Goal: Check status: Check status

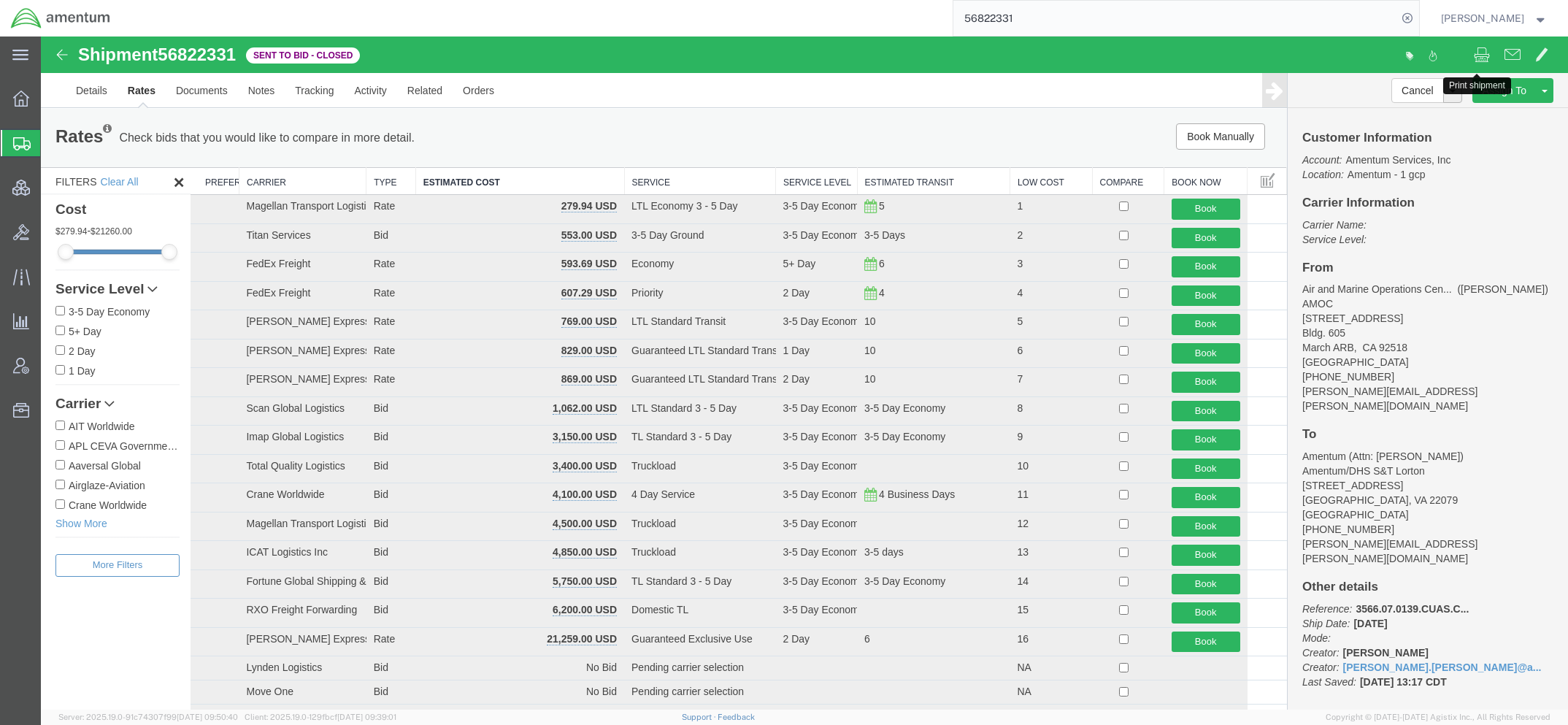
click at [52, 135] on span "Shipments" at bounding box center [46, 143] width 12 height 29
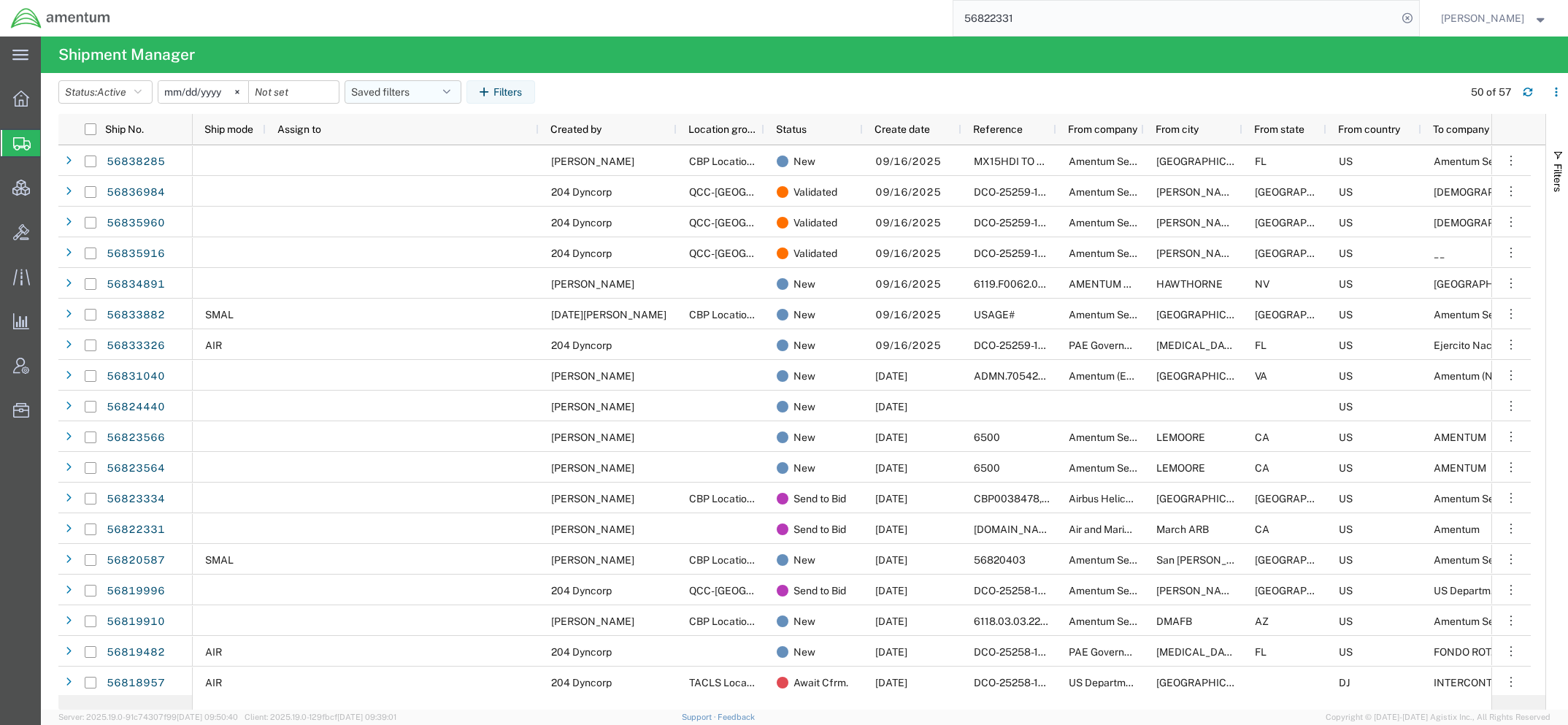
click at [430, 88] on button "Saved filters" at bounding box center [403, 91] width 117 height 23
click at [419, 184] on span "Active DCI shipments" at bounding box center [442, 183] width 191 height 27
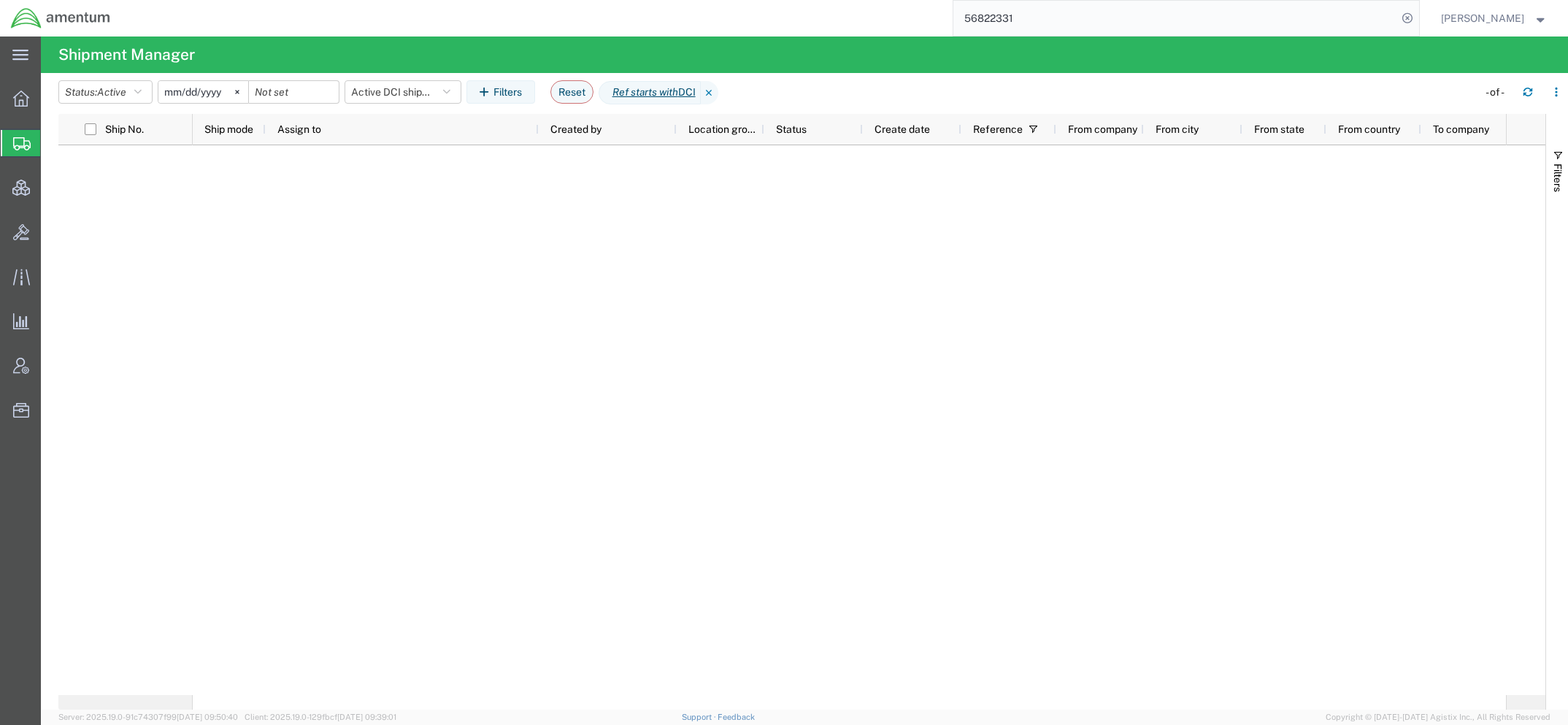
click at [718, 96] on icon at bounding box center [710, 92] width 18 height 23
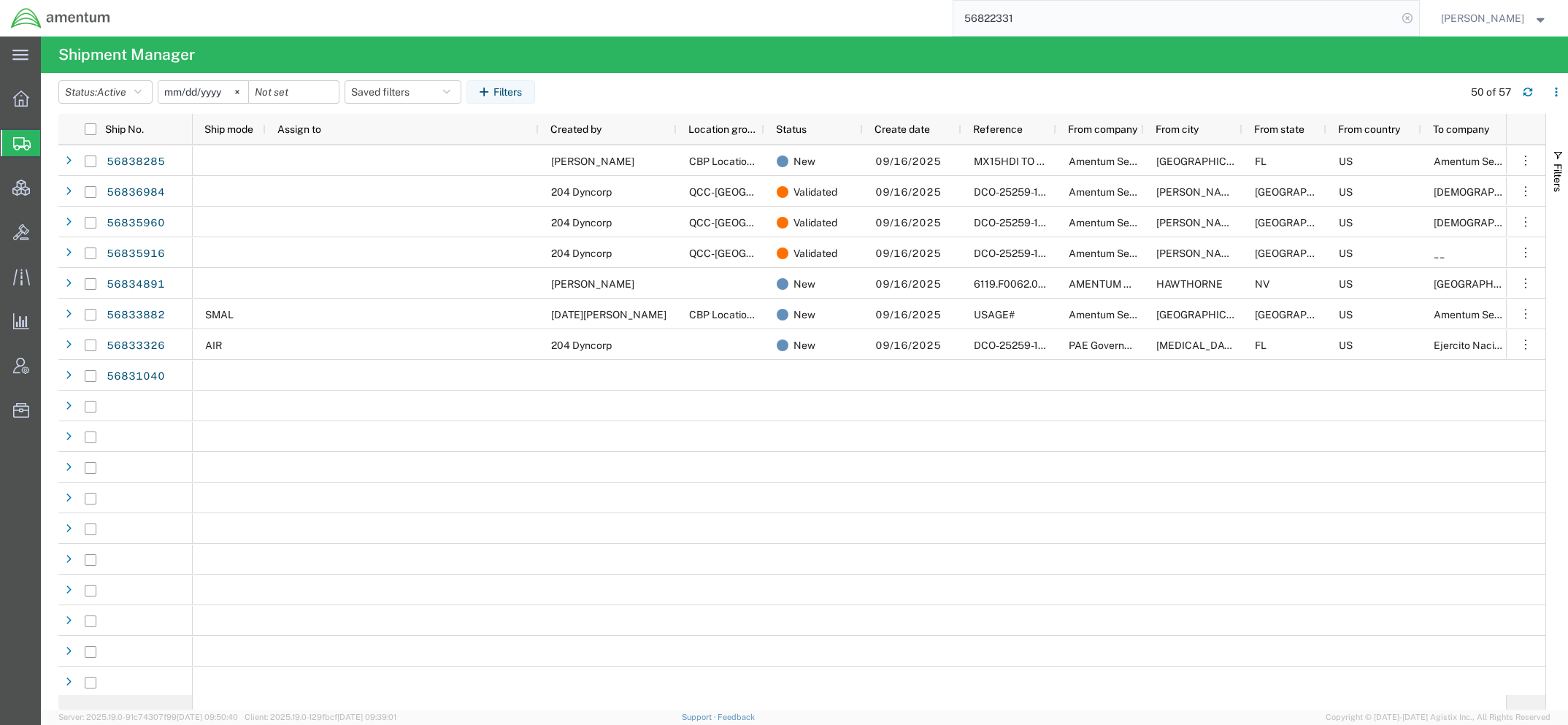
click at [1402, 20] on icon at bounding box center [1406, 18] width 20 height 20
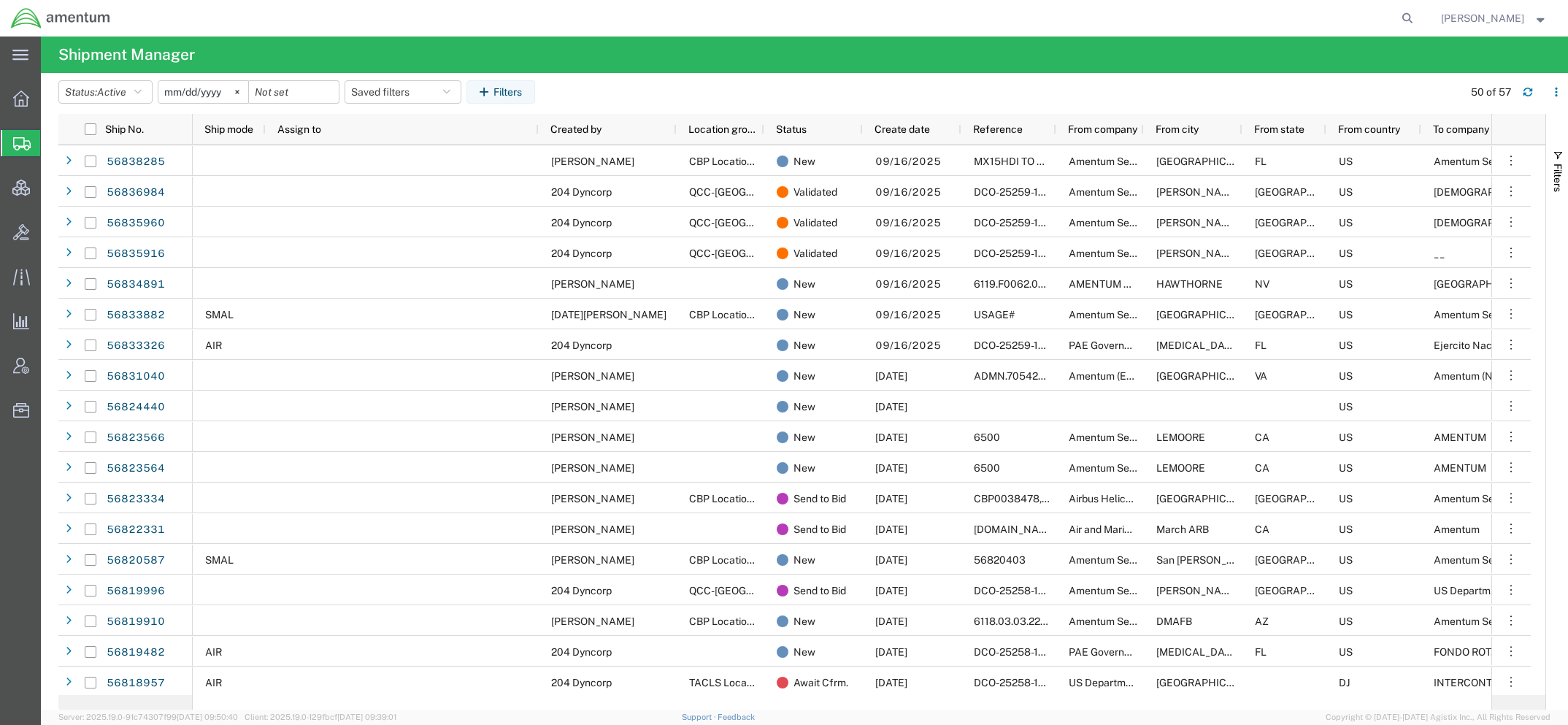
drag, startPoint x: 1408, startPoint y: 18, endPoint x: 1358, endPoint y: 18, distance: 50.0
click at [1408, 18] on icon at bounding box center [1406, 18] width 20 height 20
paste input "3392636026"
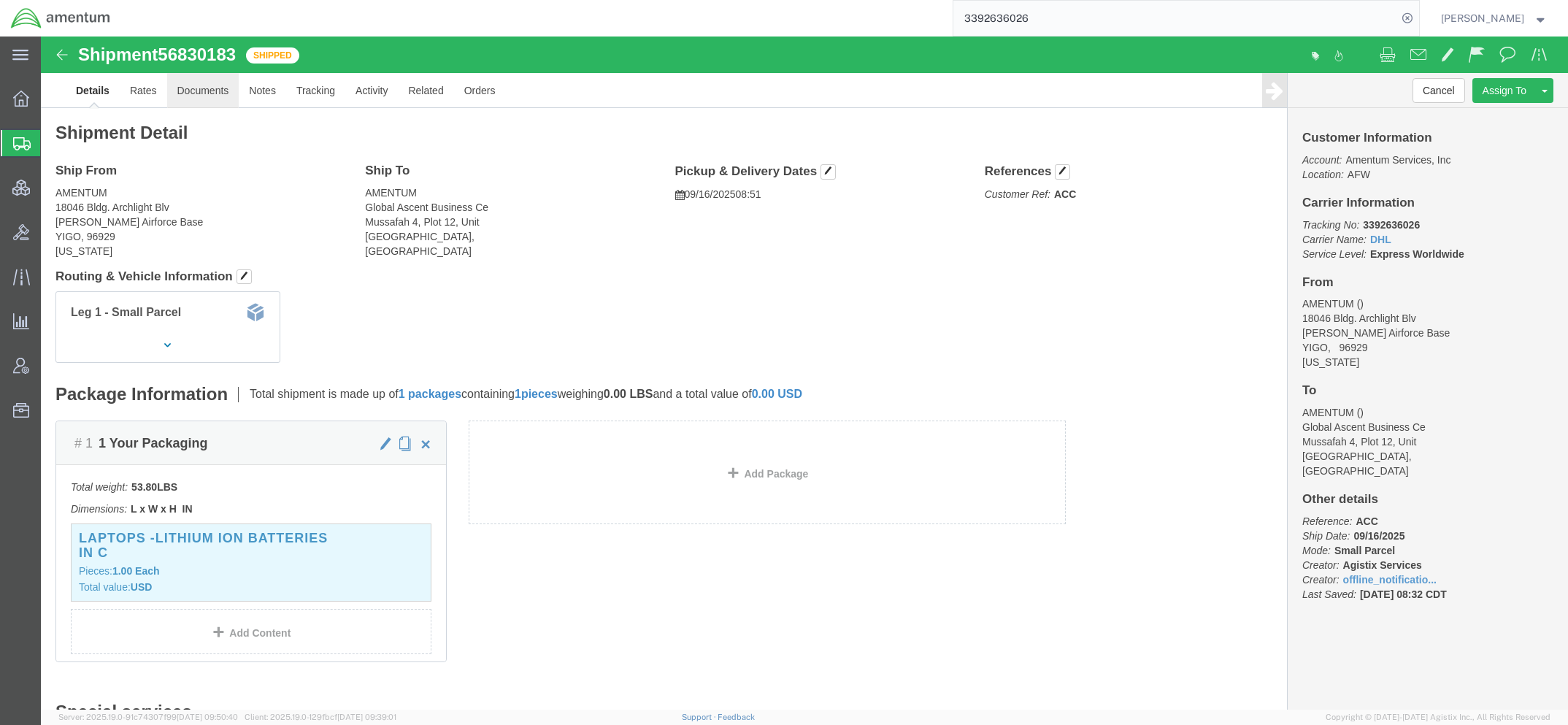
click link "Documents"
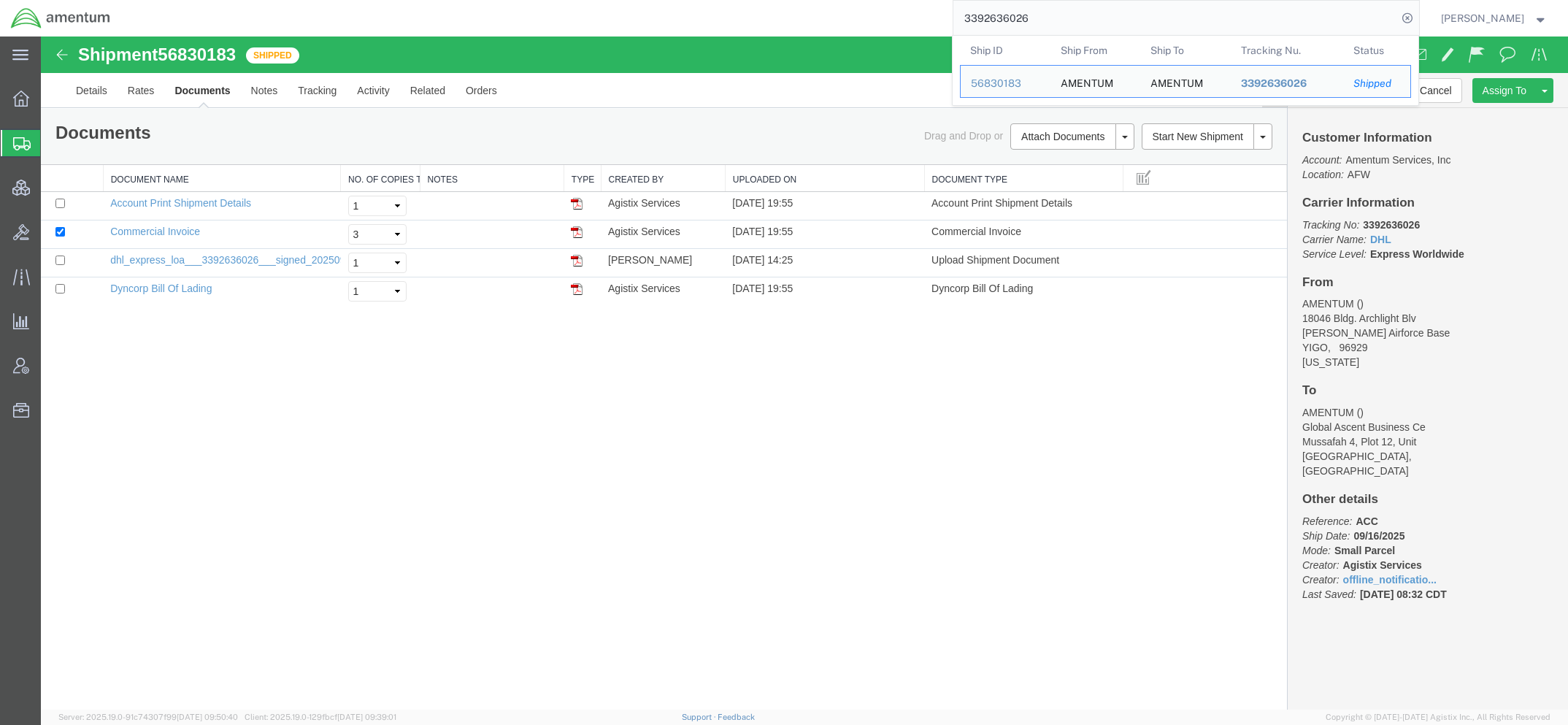
drag, startPoint x: 1137, startPoint y: 23, endPoint x: 710, endPoint y: -25, distance: 429.7
click at [710, 0] on html "main_menu Created with Sketch. Collapse Menu Overview Shipments Shipment Manage…" at bounding box center [784, 362] width 1568 height 725
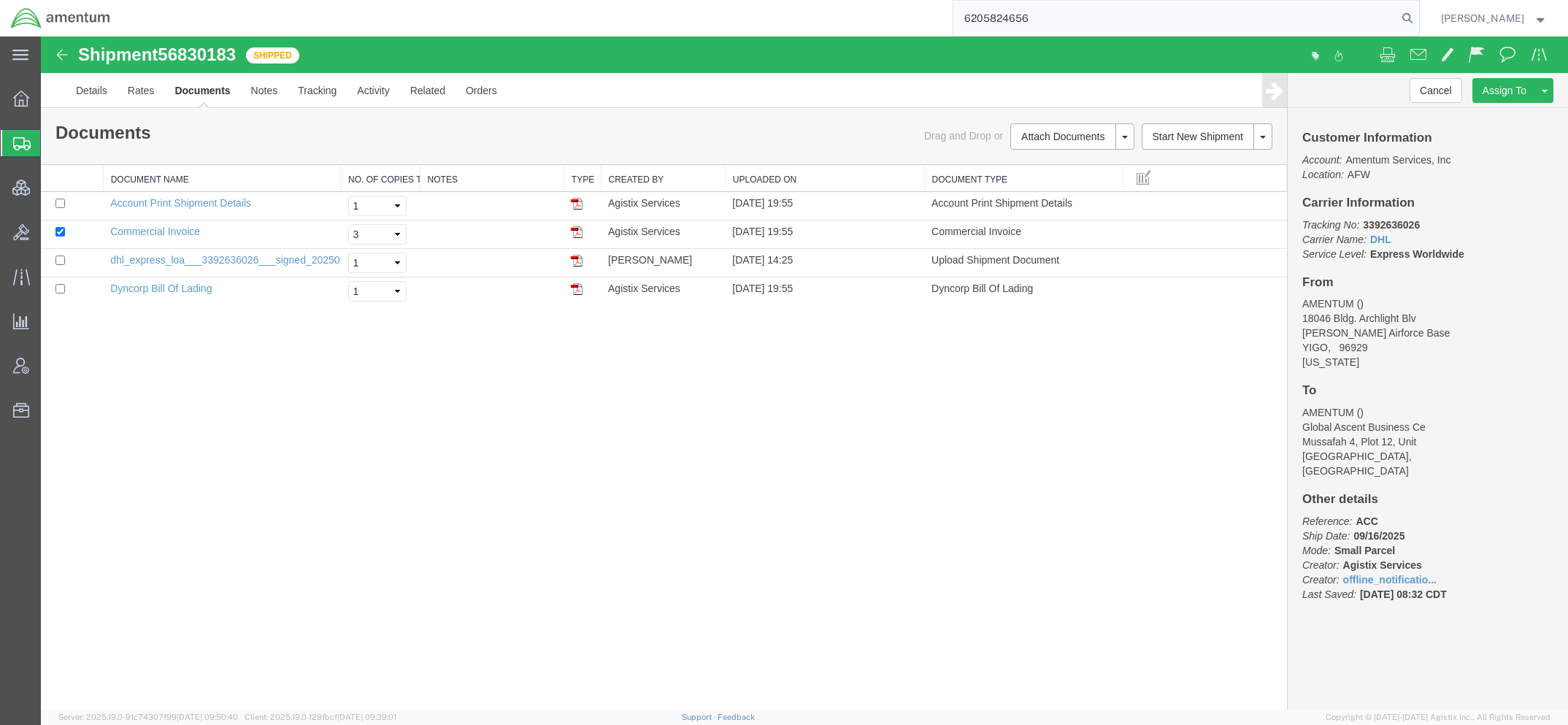
type input "6205824656"
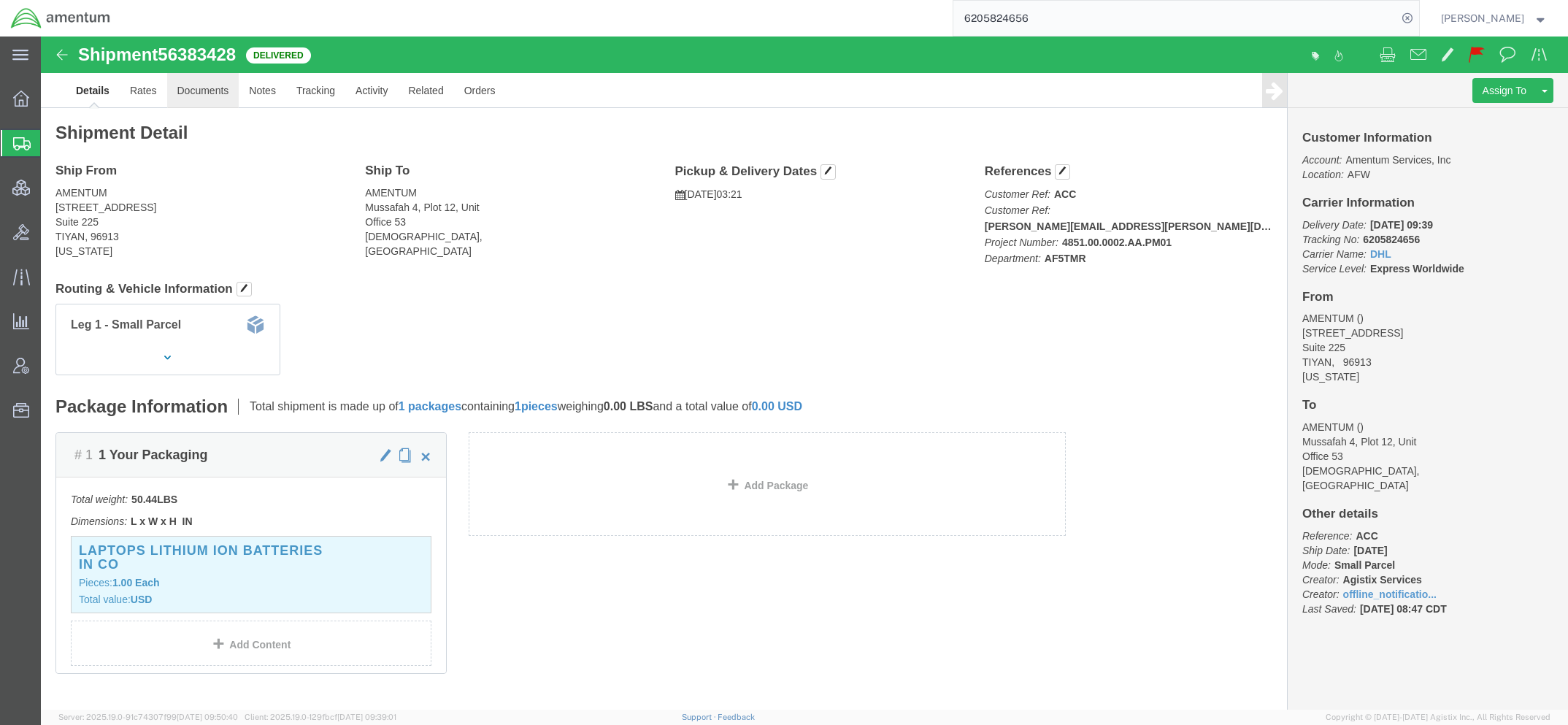
click link "Documents"
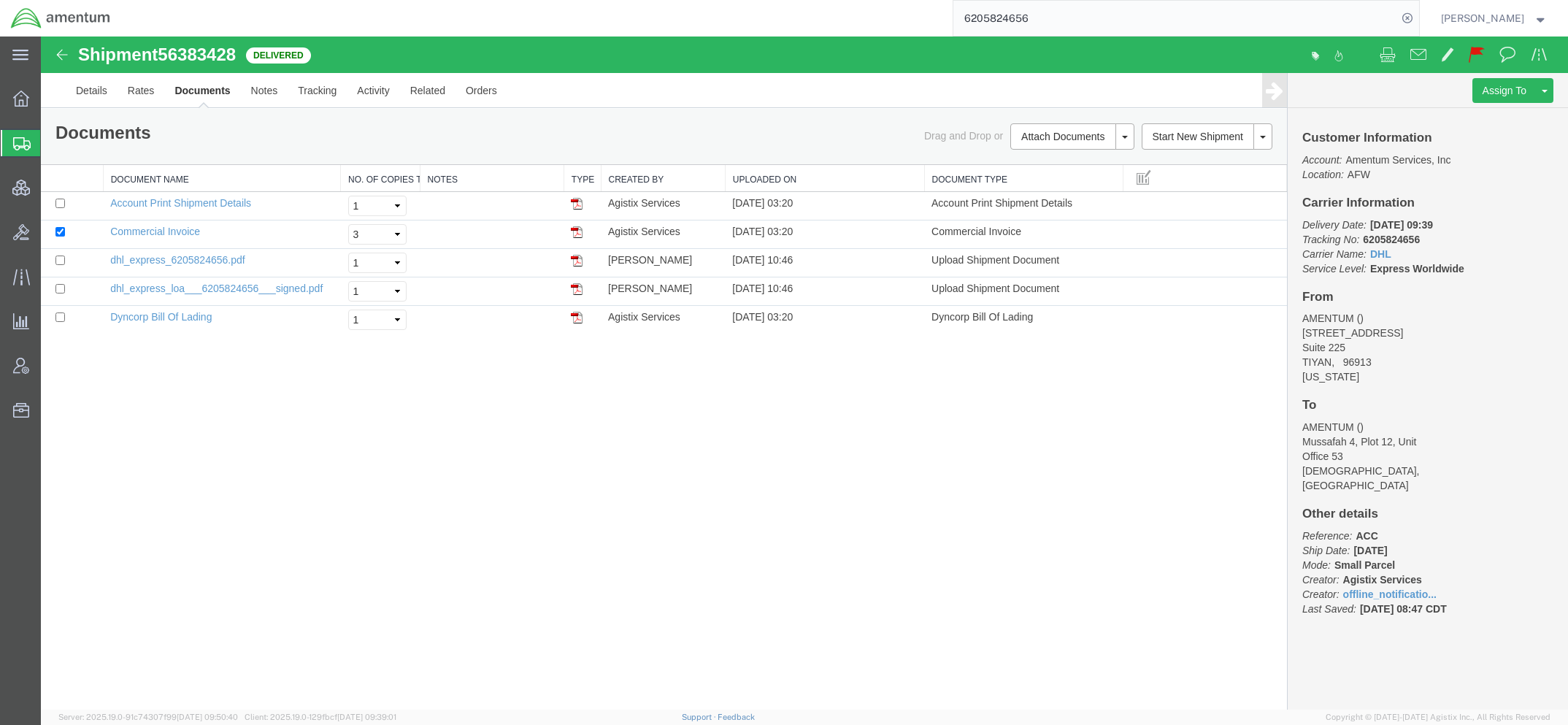
drag, startPoint x: 91, startPoint y: 135, endPoint x: 3, endPoint y: 159, distance: 91.2
click at [52, 135] on span "Shipments" at bounding box center [46, 143] width 12 height 29
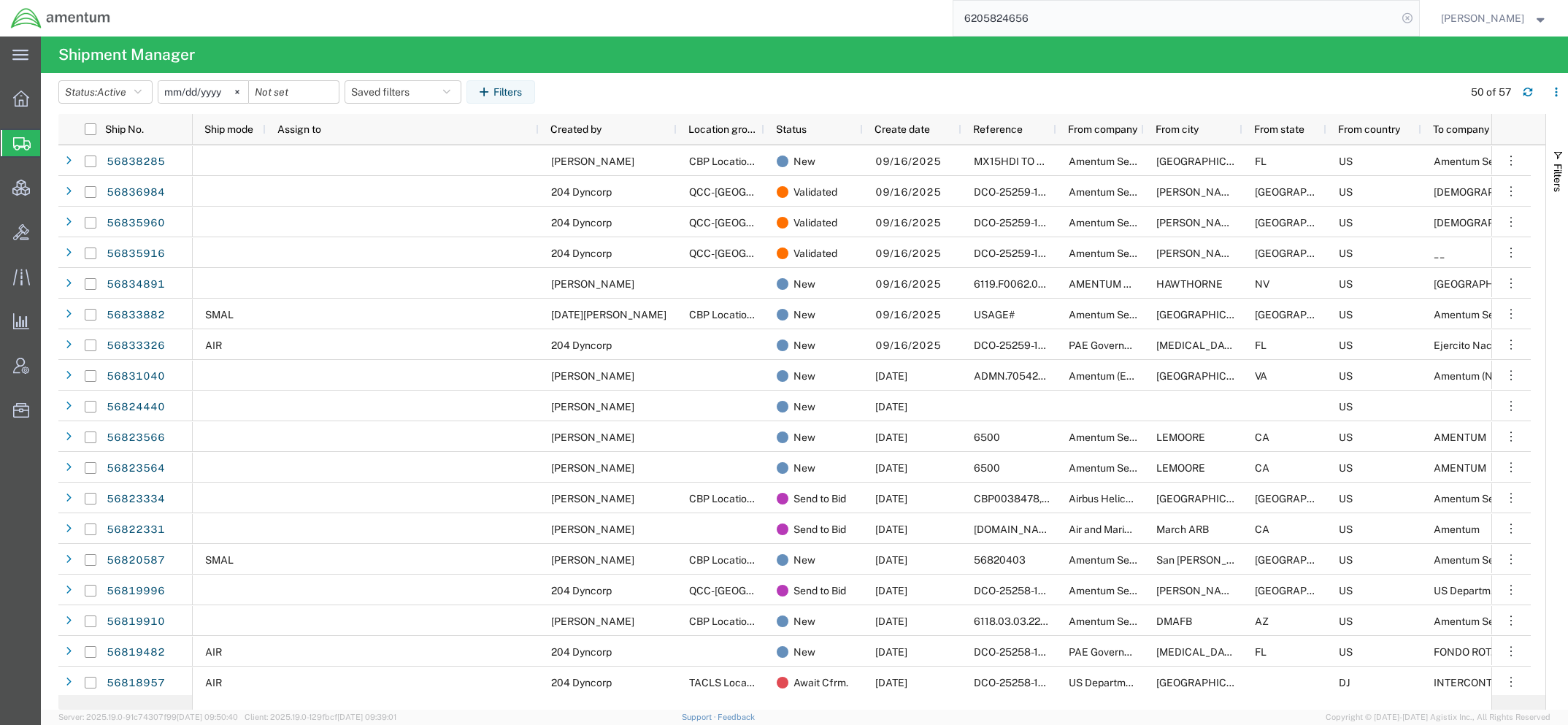
click at [1403, 13] on icon at bounding box center [1406, 18] width 20 height 20
